Goal: Check status: Check status

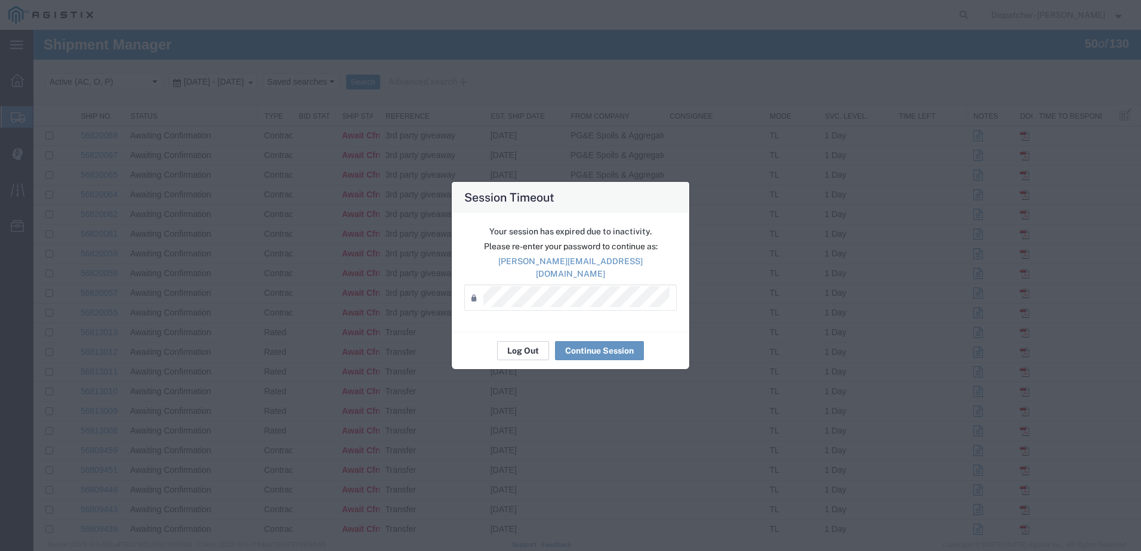
click at [511, 341] on button "Log Out" at bounding box center [523, 350] width 52 height 19
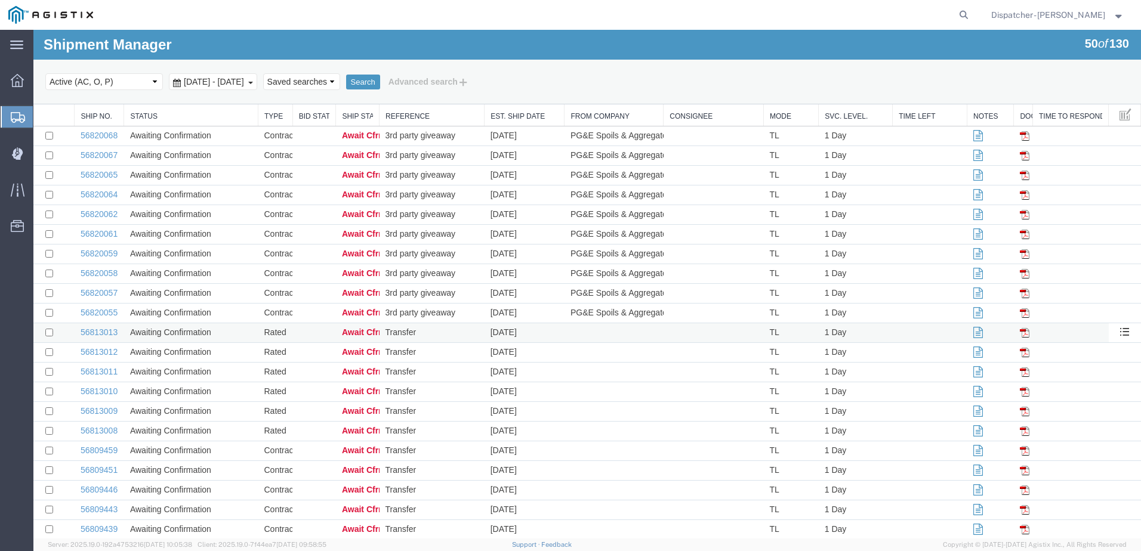
click at [104, 328] on td "56813013" at bounding box center [100, 333] width 50 height 20
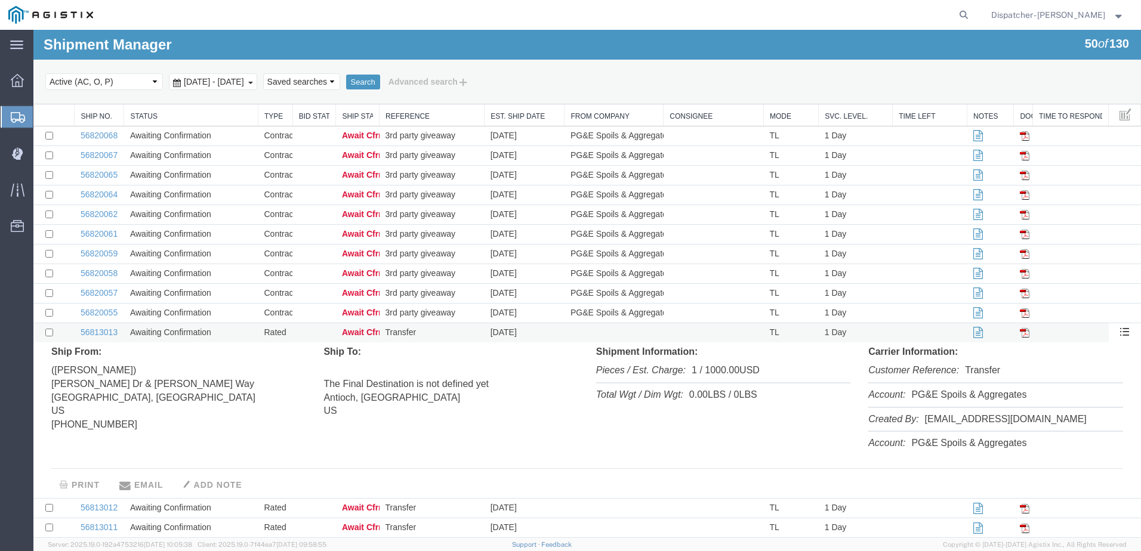
click at [56, 334] on td at bounding box center [53, 333] width 41 height 20
